Goal: Find specific page/section

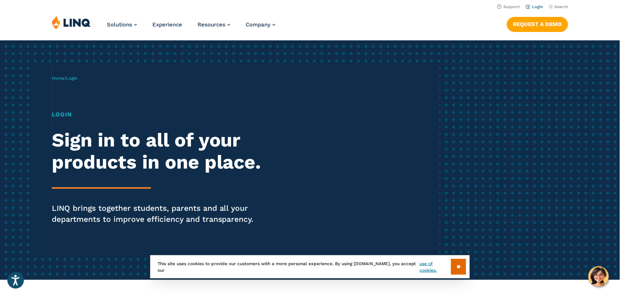
click at [537, 8] on link "Login" at bounding box center [534, 6] width 17 height 5
click at [536, 6] on link "Login" at bounding box center [534, 6] width 17 height 5
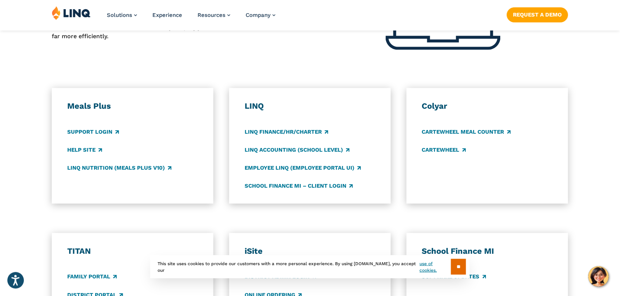
scroll to position [356, 0]
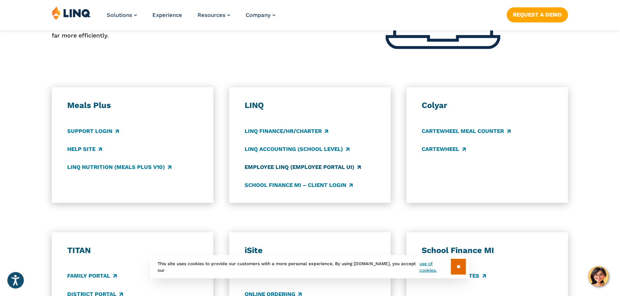
click at [338, 165] on link "Employee LINQ (Employee Portal UI)" at bounding box center [303, 167] width 116 height 8
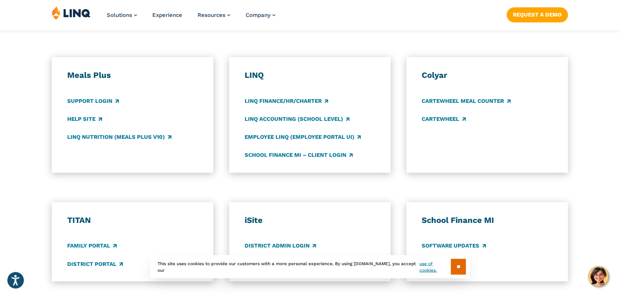
scroll to position [386, 0]
click at [269, 137] on link "Employee LINQ (Employee Portal UI)" at bounding box center [303, 137] width 116 height 8
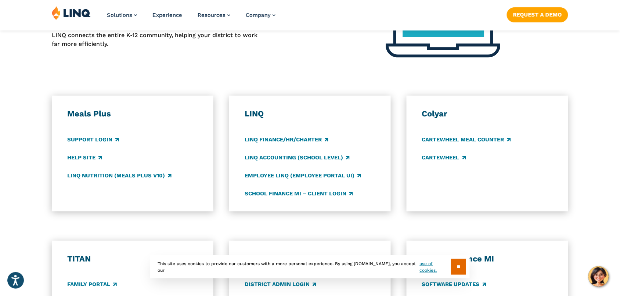
scroll to position [347, 0]
click at [285, 173] on link "Employee LINQ (Employee Portal UI)" at bounding box center [303, 176] width 116 height 8
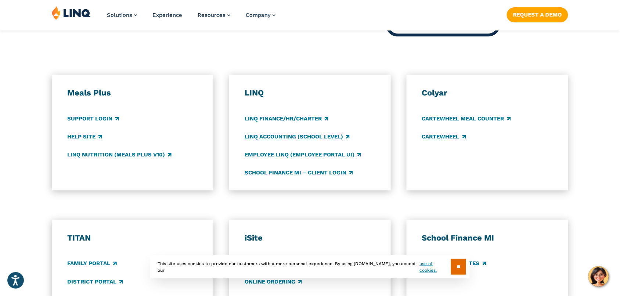
scroll to position [369, 0]
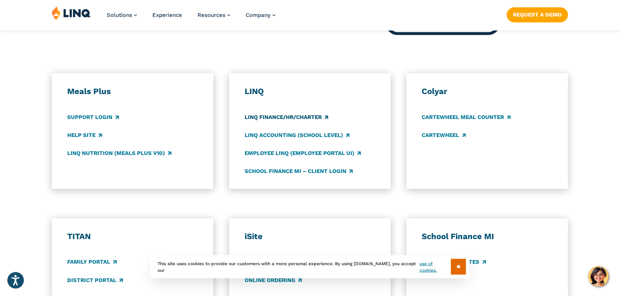
click at [303, 117] on link "LINQ Finance/HR/Charter" at bounding box center [287, 117] width 84 height 8
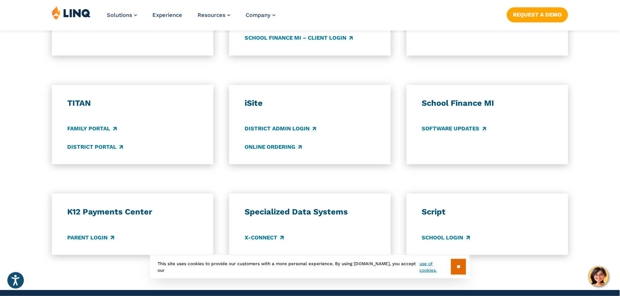
scroll to position [504, 0]
click at [284, 125] on link "District Admin Login" at bounding box center [281, 129] width 72 height 8
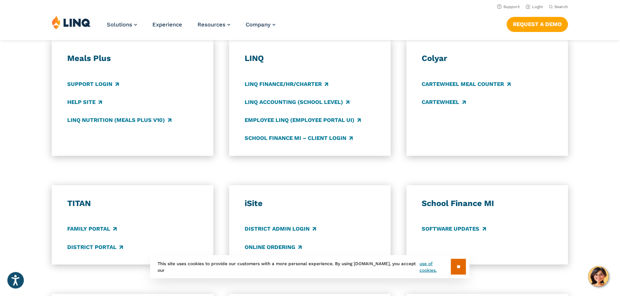
scroll to position [389, 0]
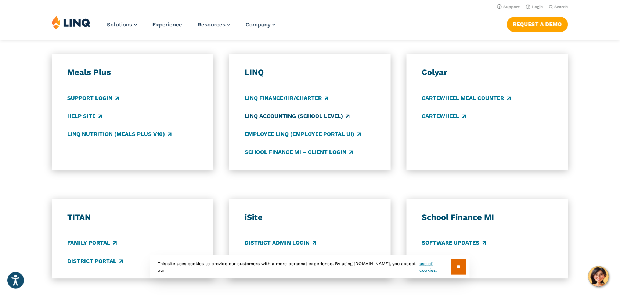
click at [283, 114] on link "LINQ Accounting (school level)" at bounding box center [297, 116] width 105 height 8
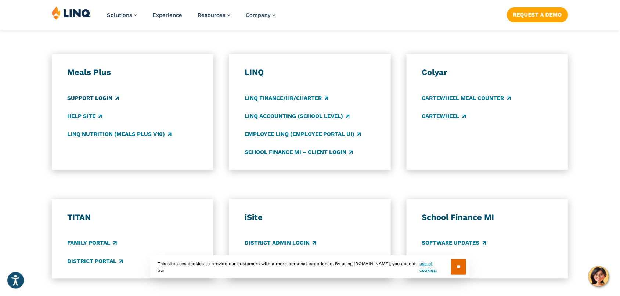
click at [100, 98] on link "Support Login" at bounding box center [93, 98] width 52 height 8
